Goal: Information Seeking & Learning: Learn about a topic

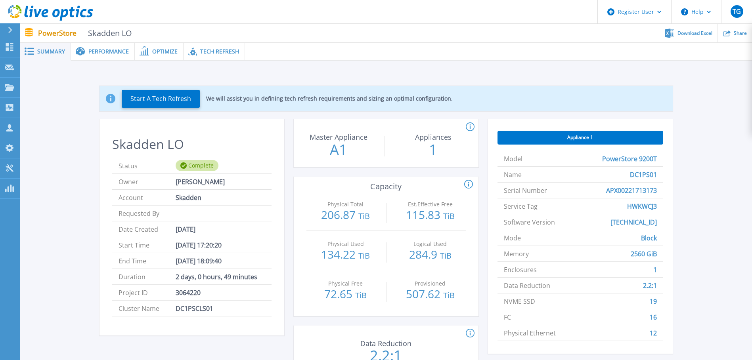
click at [100, 52] on span "Performance" at bounding box center [108, 52] width 40 height 6
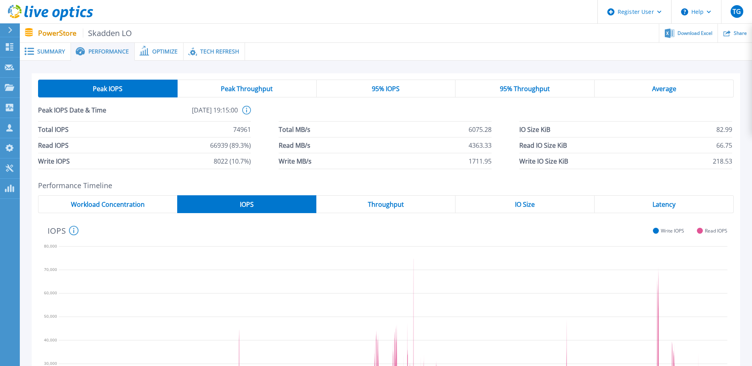
click at [49, 49] on span "Summary" at bounding box center [51, 52] width 28 height 6
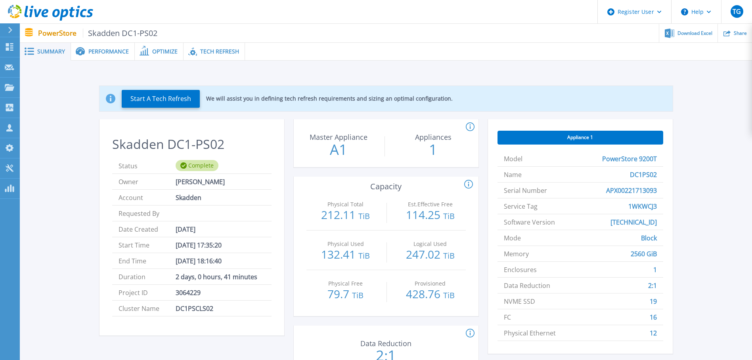
click at [105, 51] on span "Performance" at bounding box center [108, 52] width 40 height 6
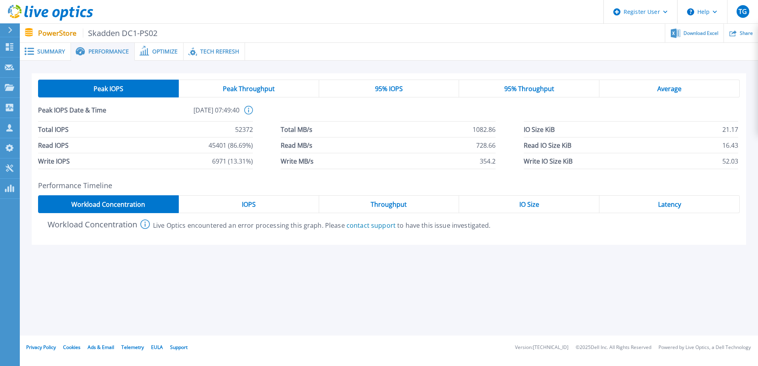
click at [263, 203] on div "IOPS" at bounding box center [249, 205] width 140 height 18
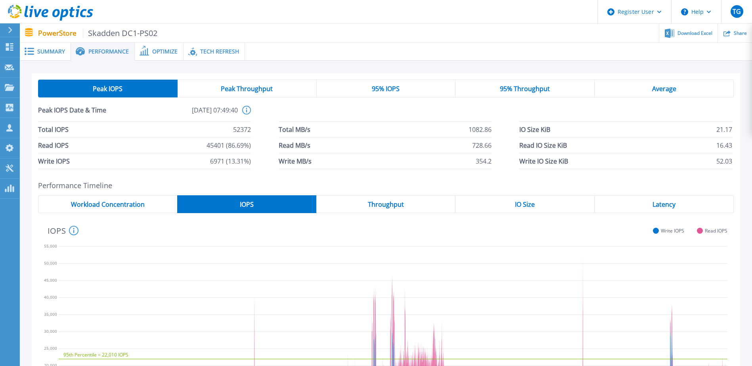
click at [55, 50] on span "Summary" at bounding box center [51, 52] width 28 height 6
